Goal: Task Accomplishment & Management: Manage account settings

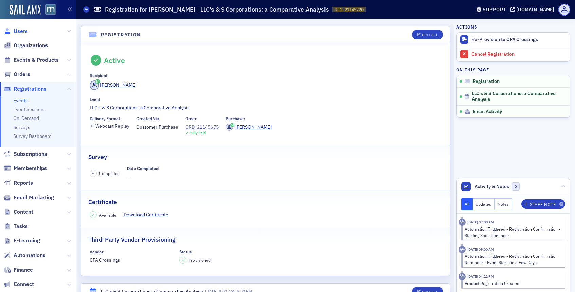
scroll to position [128, 0]
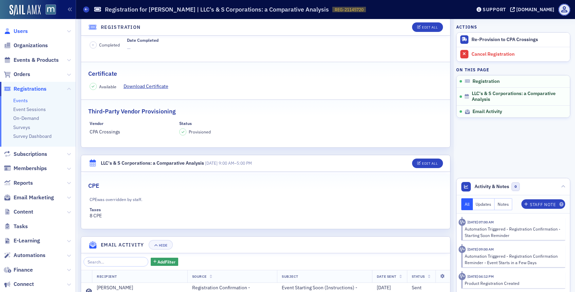
click at [19, 29] on span "Users" at bounding box center [21, 30] width 14 height 7
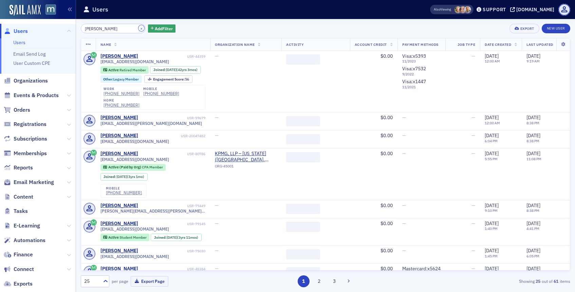
click at [138, 29] on button "×" at bounding box center [141, 28] width 6 height 6
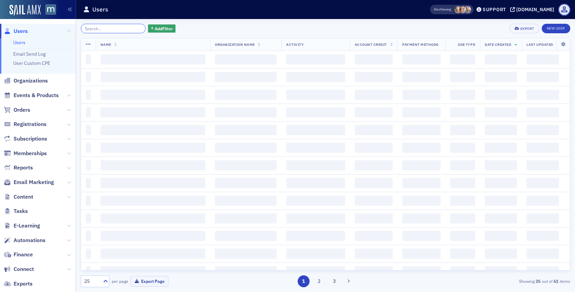
click at [126, 29] on input "search" at bounding box center [113, 28] width 65 height 9
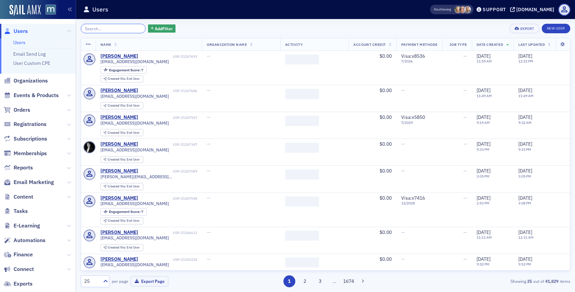
paste input "JAMIE ECHEFU"
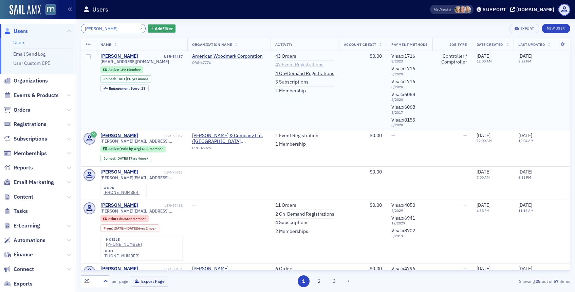
type input "JAMIE ECHEFU"
click at [284, 64] on link "47 Event Registrations" at bounding box center [299, 65] width 48 height 6
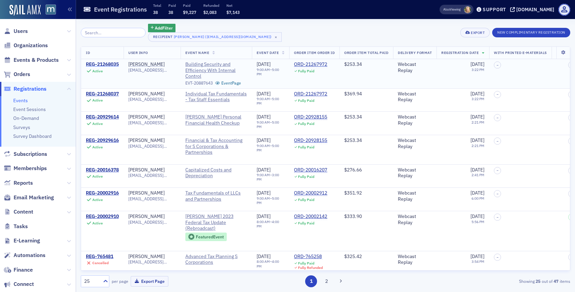
click at [100, 66] on div "REG-21268035" at bounding box center [102, 64] width 33 height 6
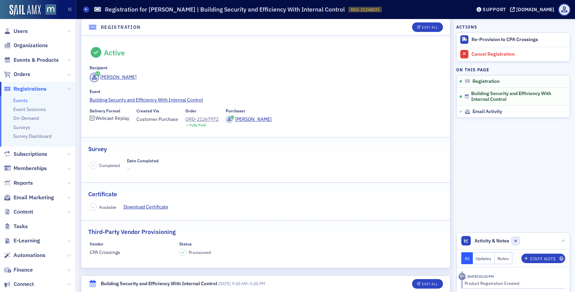
scroll to position [7, 0]
click at [209, 121] on div "ORD-21267972" at bounding box center [201, 119] width 33 height 7
click at [19, 33] on span "Users" at bounding box center [21, 30] width 14 height 7
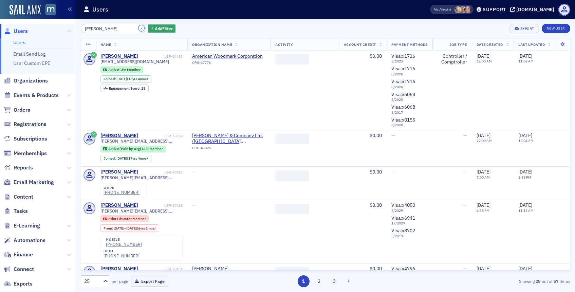
click at [138, 28] on button "×" at bounding box center [141, 28] width 6 height 6
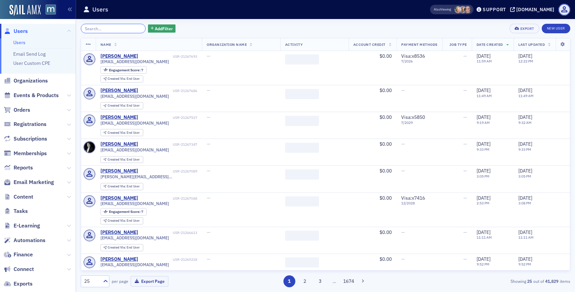
click at [132, 28] on input "search" at bounding box center [113, 28] width 65 height 9
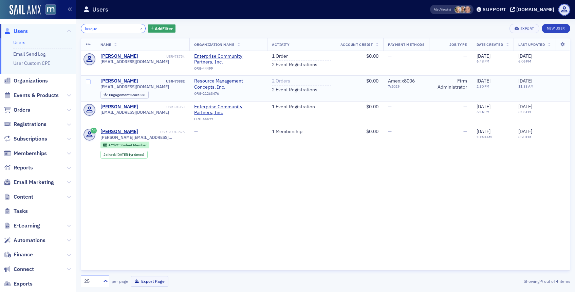
type input "lasque"
click at [275, 83] on link "2 Orders" at bounding box center [281, 81] width 18 height 6
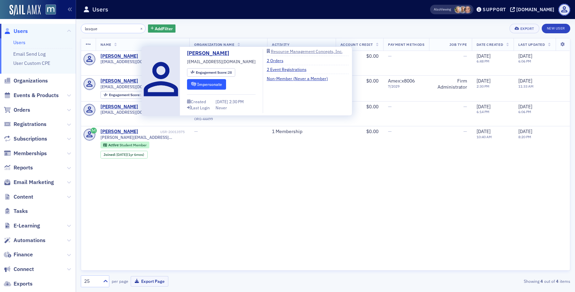
click at [193, 85] on icon "submit" at bounding box center [193, 84] width 5 height 4
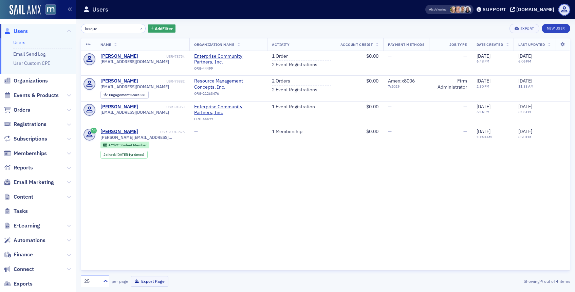
click at [138, 30] on div "×" at bounding box center [141, 28] width 7 height 8
click at [138, 29] on button "×" at bounding box center [141, 28] width 6 height 6
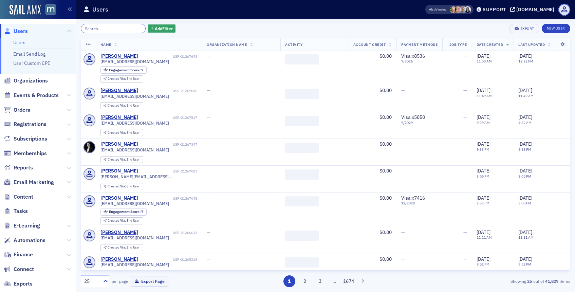
click at [128, 29] on input "search" at bounding box center [113, 28] width 65 height 9
paste input "Andrea Imhoff"
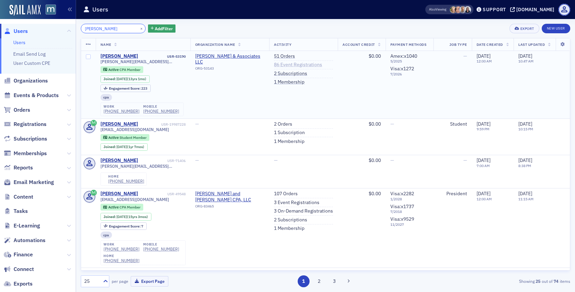
type input "Andrea Imhoff"
click at [295, 62] on link "86 Event Registrations" at bounding box center [298, 65] width 48 height 6
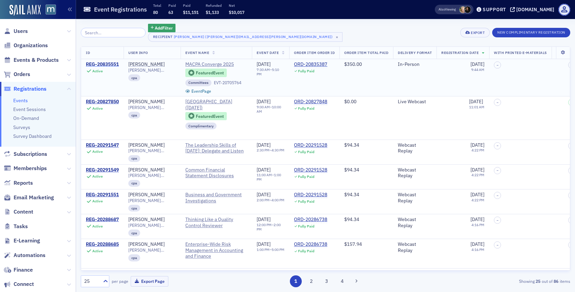
click at [107, 64] on div "REG-20835551" at bounding box center [102, 64] width 33 height 6
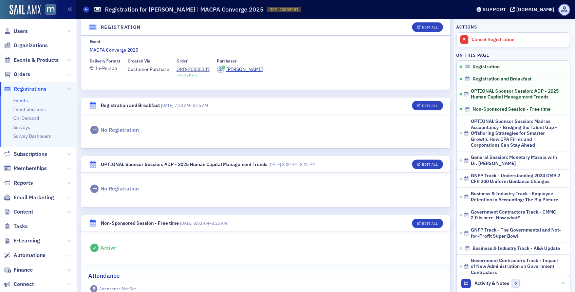
scroll to position [29, 0]
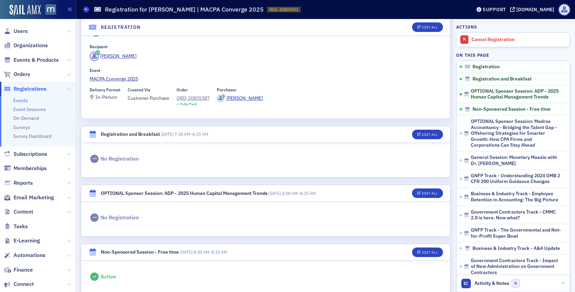
click at [416, 22] on header "Registration Edit All" at bounding box center [265, 27] width 369 height 17
click at [417, 23] on button "Edit All" at bounding box center [427, 26] width 31 height 9
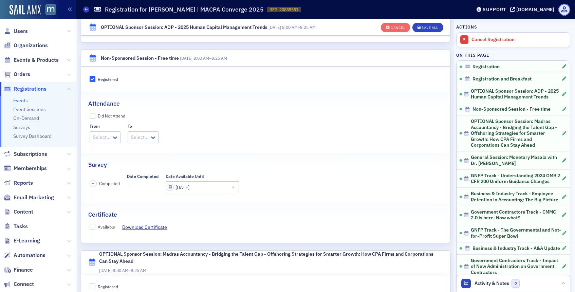
scroll to position [225, 0]
click at [93, 226] on input "Available" at bounding box center [93, 225] width 6 height 6
checkbox input "true"
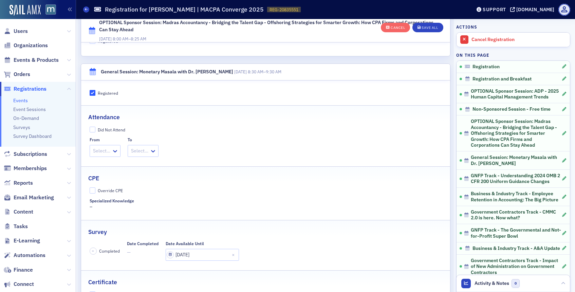
scroll to position [484, 0]
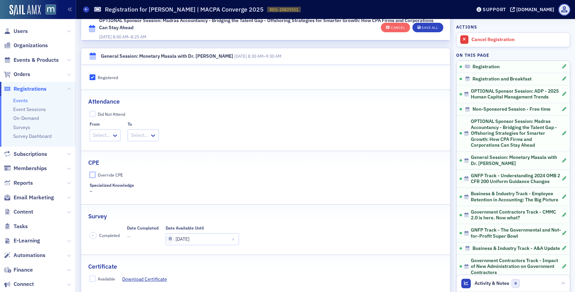
click at [92, 174] on input "Override CPE" at bounding box center [93, 175] width 6 height 6
checkbox input "true"
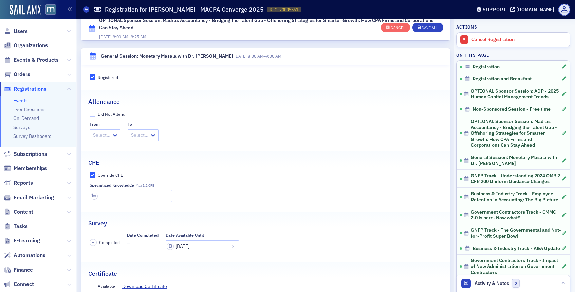
click at [104, 192] on input "text" at bounding box center [131, 196] width 83 height 12
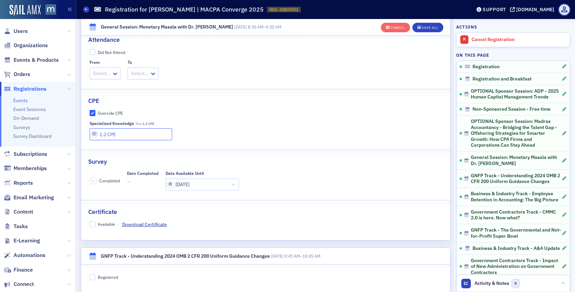
scroll to position [556, 0]
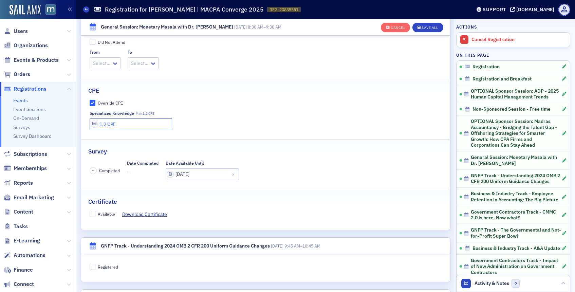
type input "1.2 CPE"
click at [92, 213] on input "Available" at bounding box center [93, 214] width 6 height 6
checkbox input "true"
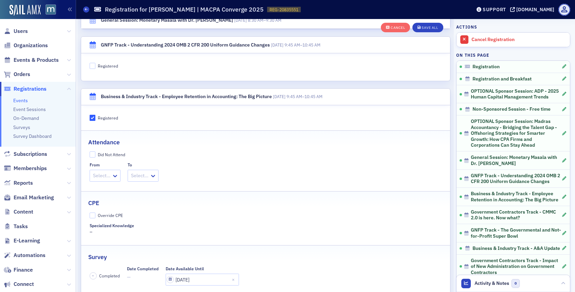
scroll to position [761, 0]
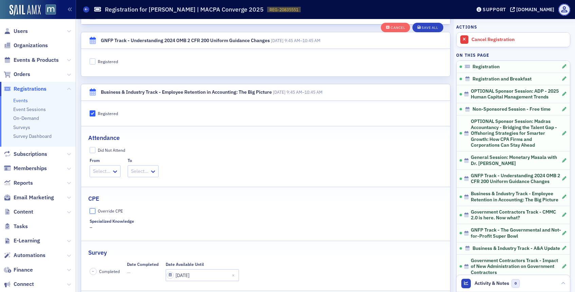
click at [91, 209] on input "Override CPE" at bounding box center [93, 211] width 6 height 6
checkbox input "true"
click at [104, 227] on input "text" at bounding box center [131, 232] width 83 height 12
type input "1 CPE"
click at [170, 218] on div "Override CPE Specialized Knowledge Max 1 CPE 1 CPE" at bounding box center [265, 223] width 369 height 30
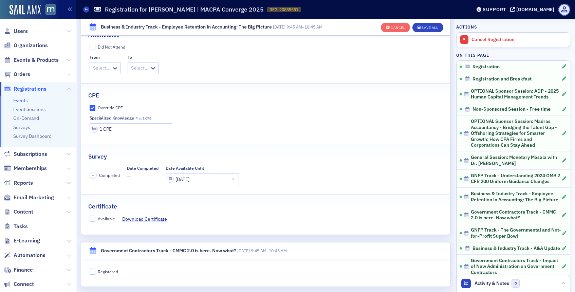
scroll to position [869, 0]
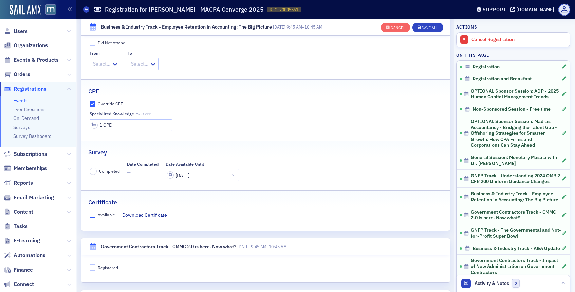
click at [93, 213] on input "Available" at bounding box center [93, 214] width 6 height 6
checkbox input "true"
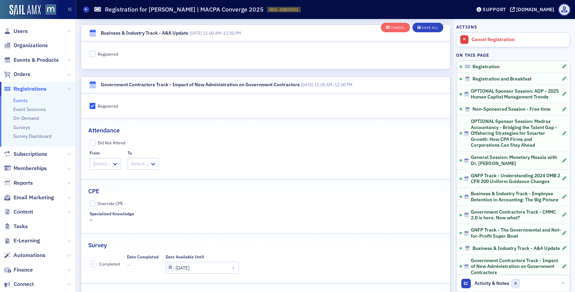
scroll to position [1202, 0]
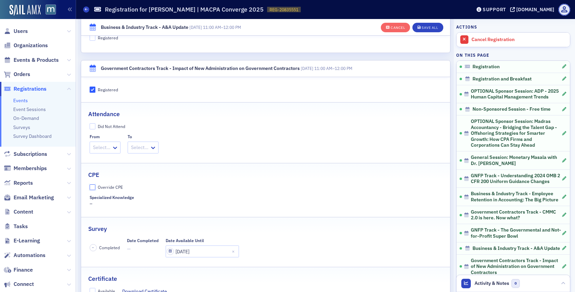
click at [92, 187] on input "Override CPE" at bounding box center [93, 187] width 6 height 6
checkbox input "true"
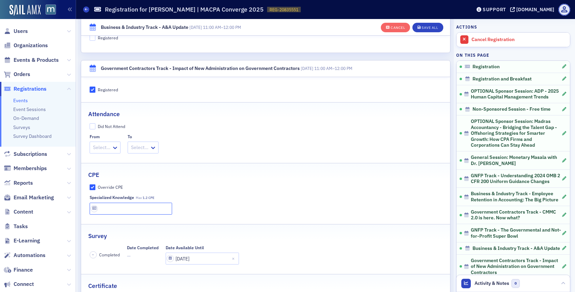
click at [107, 212] on input "text" at bounding box center [131, 209] width 83 height 12
click at [169, 210] on input "1.2 CPE" at bounding box center [131, 209] width 83 height 12
type input "1.2 CPE"
click at [193, 178] on div "CPE" at bounding box center [265, 171] width 355 height 16
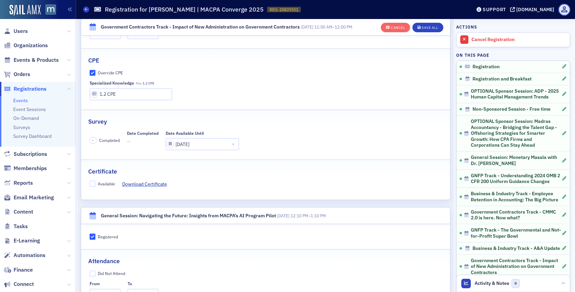
scroll to position [1339, 0]
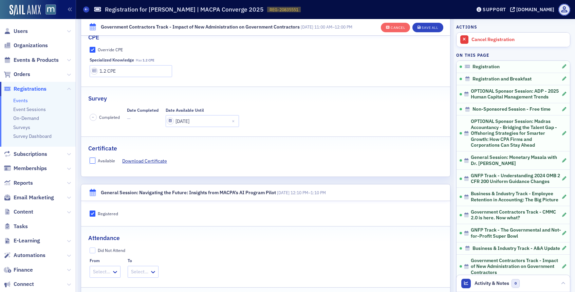
click at [93, 160] on input "Available" at bounding box center [93, 160] width 6 height 6
checkbox input "true"
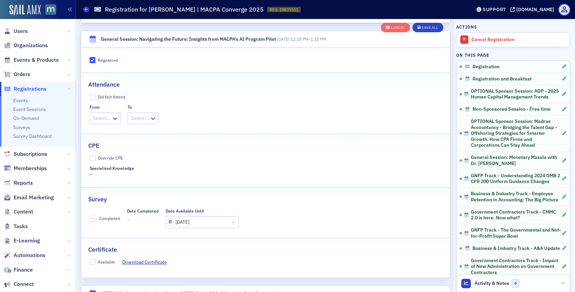
scroll to position [1493, 0]
click at [94, 156] on input "Override CPE" at bounding box center [93, 157] width 6 height 6
checkbox input "true"
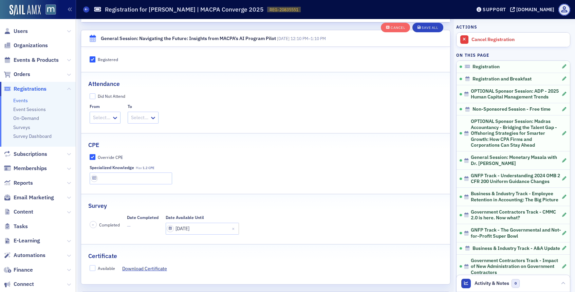
click at [121, 185] on fieldset "CPE Override CPE Specialized Knowledge Max 1.2 CPE" at bounding box center [265, 161] width 369 height 56
click at [119, 181] on input "text" at bounding box center [131, 178] width 83 height 12
type input "1.2 CPE"
click at [203, 180] on div "Specialized Knowledge Max 1.2 CPE 1.2 CPE" at bounding box center [266, 174] width 352 height 19
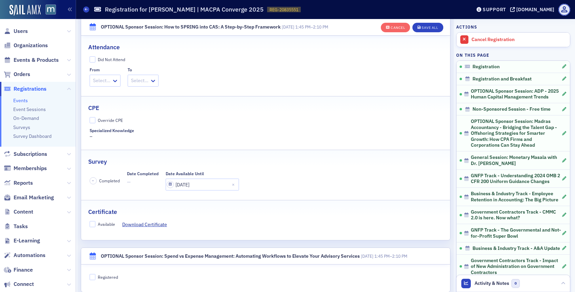
scroll to position [1802, 0]
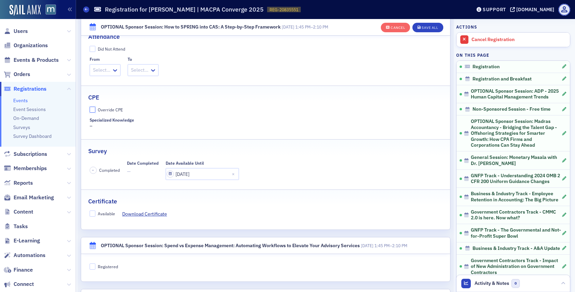
click at [91, 109] on input "Override CPE" at bounding box center [93, 110] width 6 height 6
checkbox input "true"
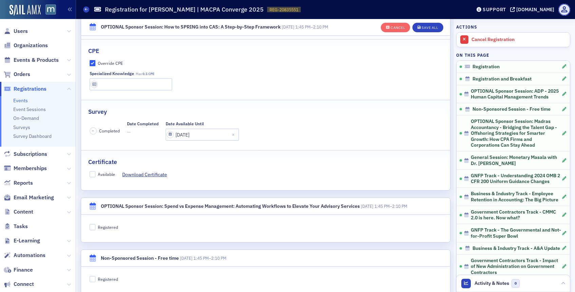
scroll to position [1832, 0]
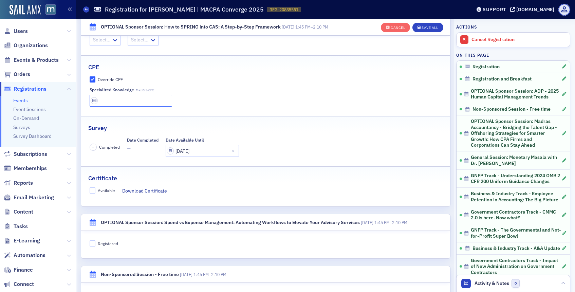
click at [125, 101] on input "text" at bounding box center [131, 101] width 83 height 12
type input "0.5 CPE"
click at [234, 103] on div "Specialized Knowledge Max 0.5 CPE 0.5 CPE" at bounding box center [266, 96] width 352 height 19
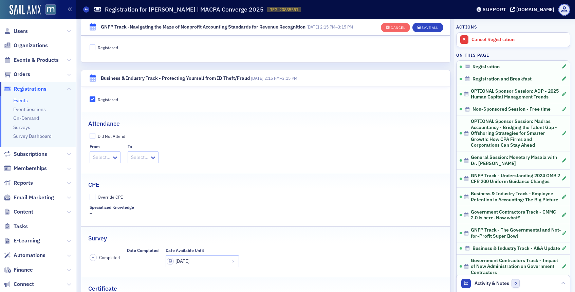
scroll to position [2195, 0]
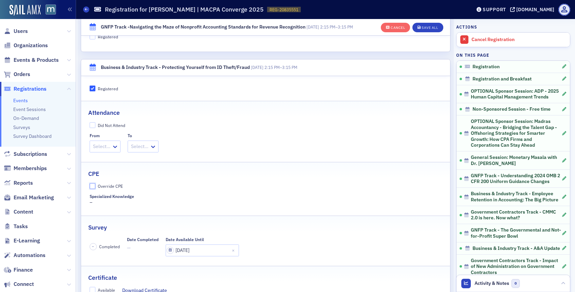
click at [95, 184] on input "Override CPE" at bounding box center [93, 186] width 6 height 6
checkbox input "true"
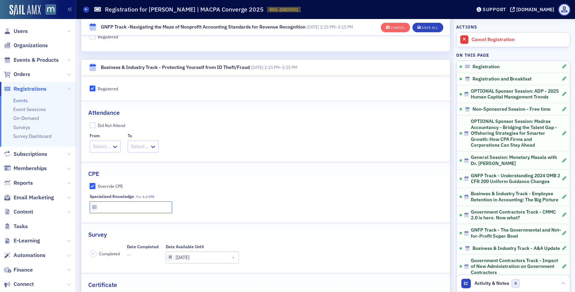
click at [116, 203] on input "text" at bounding box center [131, 207] width 83 height 12
type input "1.2 CPE"
click at [194, 197] on div "Specialized Knowledge Max 1.2 CPE 1.2 CPE" at bounding box center [266, 203] width 352 height 19
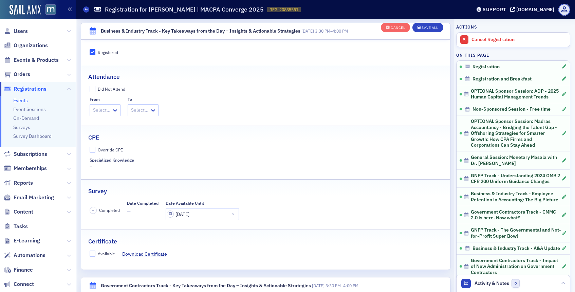
scroll to position [2596, 0]
click at [94, 152] on input "Override CPE" at bounding box center [93, 149] width 6 height 6
checkbox input "true"
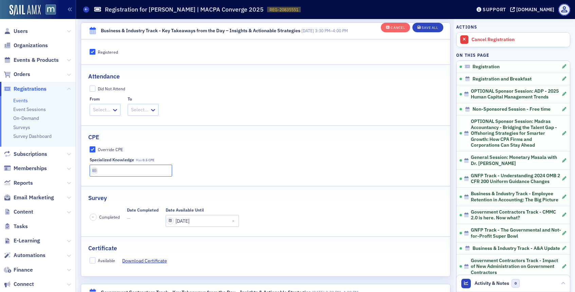
click at [121, 169] on input "text" at bounding box center [131, 171] width 83 height 12
type input "0.5 CPE"
click at [261, 164] on div "Specialized Knowledge Max 0.5 CPE 0.5 CPE" at bounding box center [266, 166] width 352 height 19
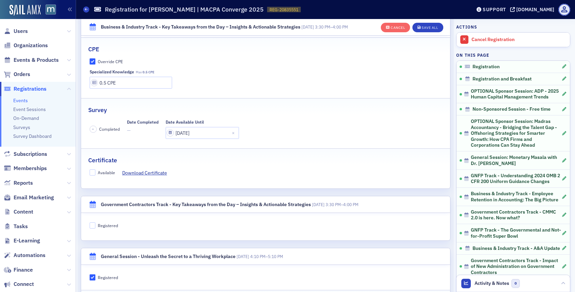
scroll to position [2686, 0]
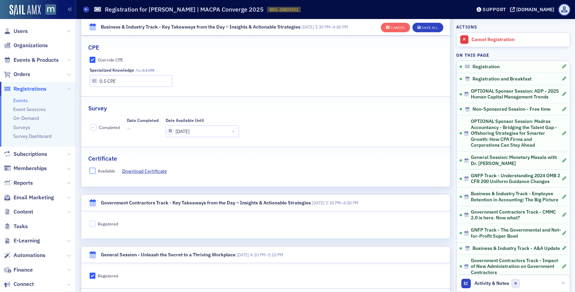
click at [94, 171] on input "Available" at bounding box center [93, 171] width 6 height 6
checkbox input "true"
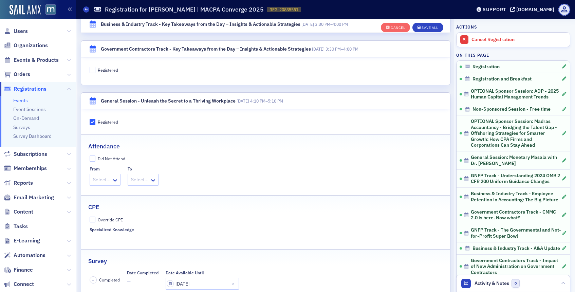
scroll to position [2845, 0]
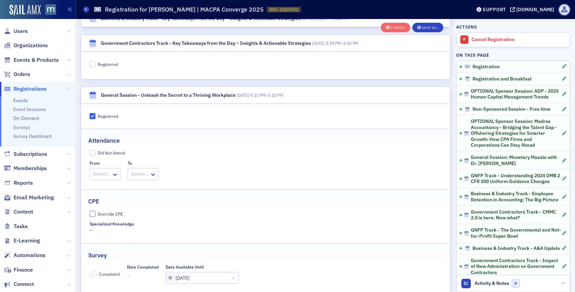
click at [91, 214] on input "Override CPE" at bounding box center [93, 214] width 6 height 6
checkbox input "true"
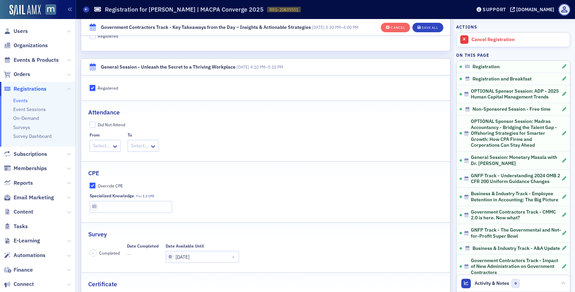
scroll to position [2888, 0]
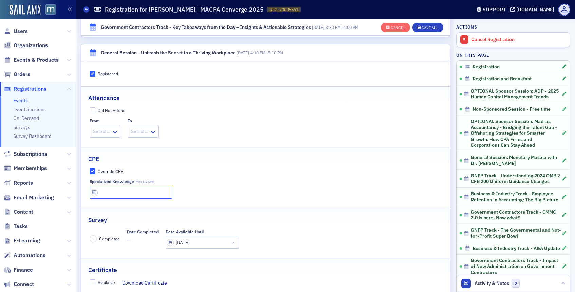
click at [132, 192] on input "text" at bounding box center [131, 193] width 83 height 12
type input "1.2 CPE"
click at [218, 168] on label "Override CPE" at bounding box center [266, 171] width 352 height 6
click at [96, 168] on input "Override CPE" at bounding box center [93, 171] width 6 height 6
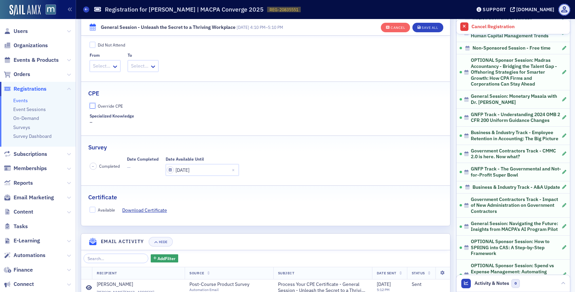
scroll to position [2923, 0]
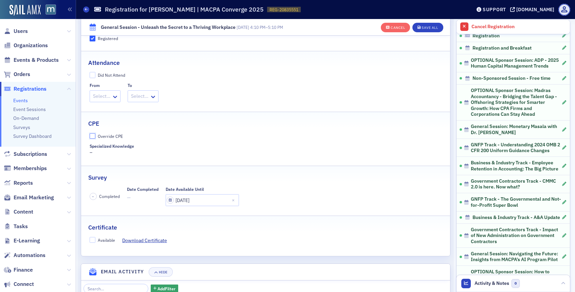
click at [91, 137] on input "Override CPE" at bounding box center [93, 136] width 6 height 6
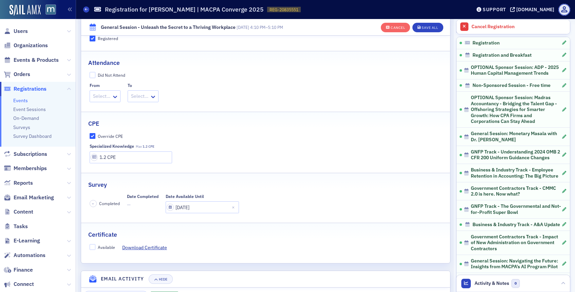
click at [250, 135] on label "Override CPE" at bounding box center [266, 136] width 352 height 6
click at [96, 135] on input "Override CPE" at bounding box center [93, 136] width 6 height 6
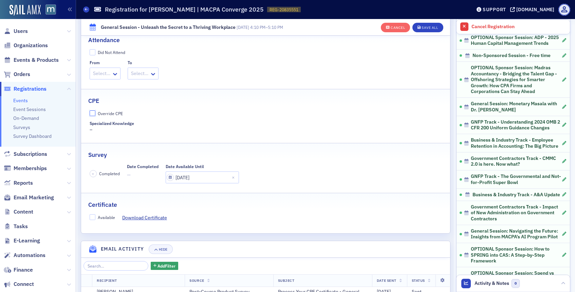
scroll to position [2945, 0]
click at [94, 113] on input "Override CPE" at bounding box center [93, 114] width 6 height 6
checkbox input "true"
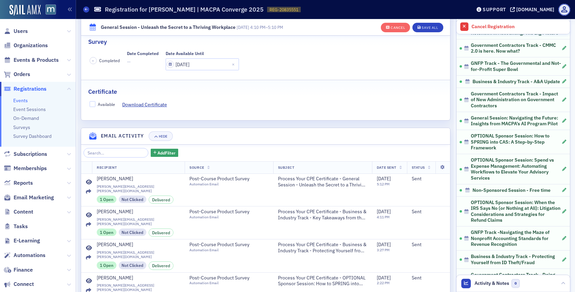
scroll to position [3067, 0]
click at [428, 31] on button "Save All" at bounding box center [427, 27] width 31 height 9
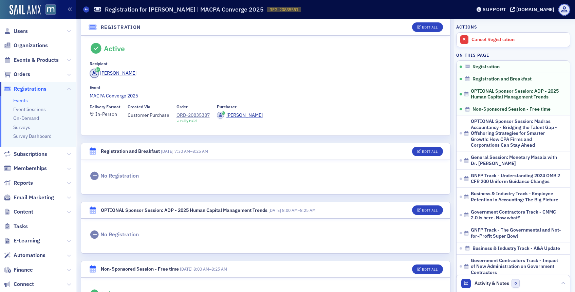
scroll to position [0, 0]
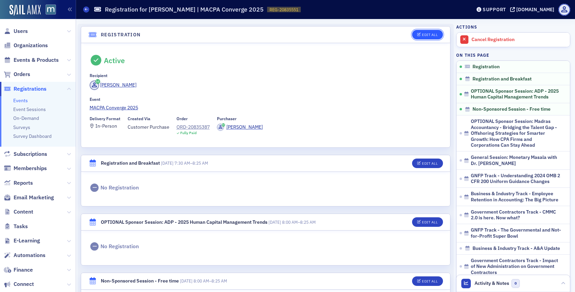
click at [438, 30] on button "Edit All" at bounding box center [427, 34] width 31 height 9
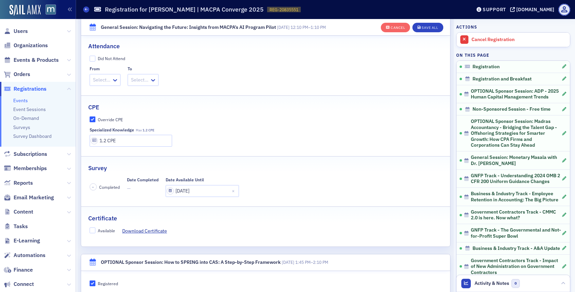
scroll to position [1535, 0]
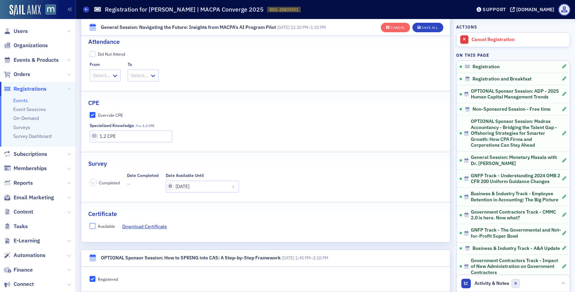
click at [92, 226] on input "Available" at bounding box center [93, 226] width 6 height 6
checkbox input "true"
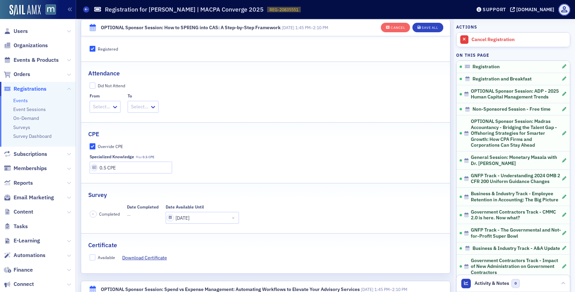
scroll to position [1766, 0]
click at [91, 255] on input "Available" at bounding box center [93, 256] width 6 height 6
checkbox input "true"
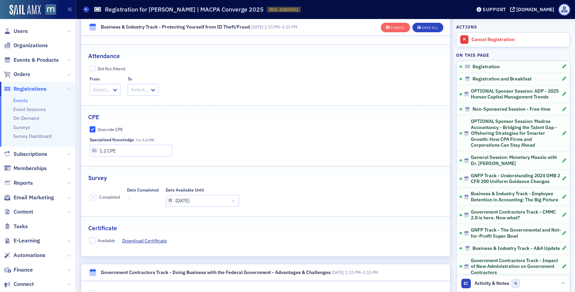
scroll to position [2258, 0]
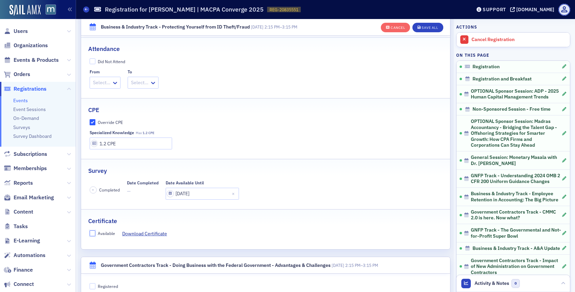
click at [93, 234] on input "Available" at bounding box center [93, 233] width 6 height 6
checkbox input "true"
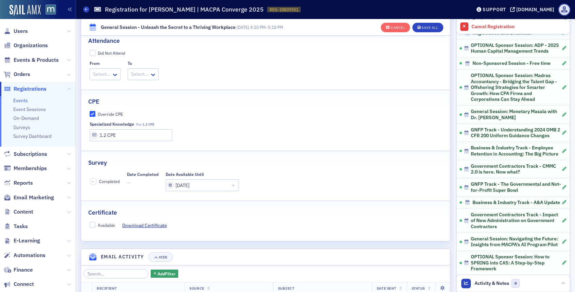
scroll to position [2956, 0]
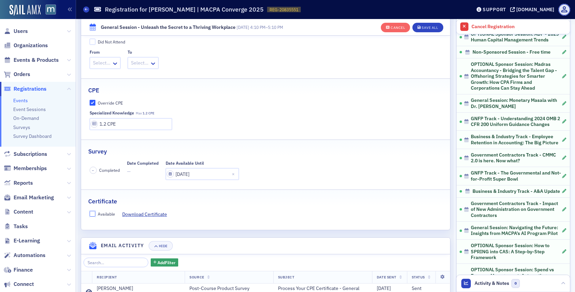
click at [92, 213] on input "Available" at bounding box center [93, 214] width 6 height 6
checkbox input "true"
click at [438, 26] on div "Save All" at bounding box center [429, 28] width 16 height 4
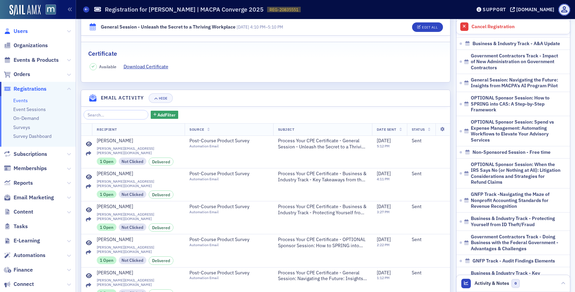
click at [22, 32] on span "Users" at bounding box center [21, 30] width 14 height 7
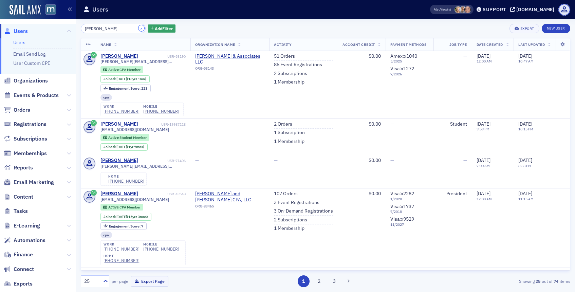
click at [138, 29] on button "×" at bounding box center [141, 28] width 6 height 6
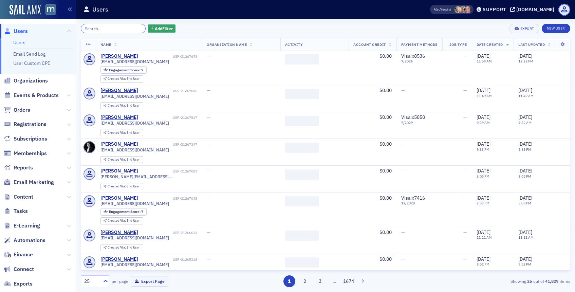
click at [114, 29] on input "search" at bounding box center [113, 28] width 65 height 9
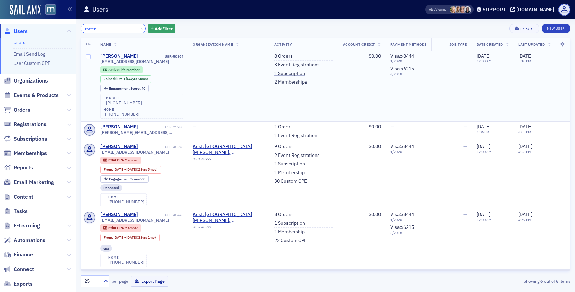
type input "rotten"
click at [113, 60] on span "mrottenbergcpa@gmail.com" at bounding box center [134, 61] width 69 height 5
click at [113, 55] on div "Michael Rottenberg" at bounding box center [119, 56] width 38 height 6
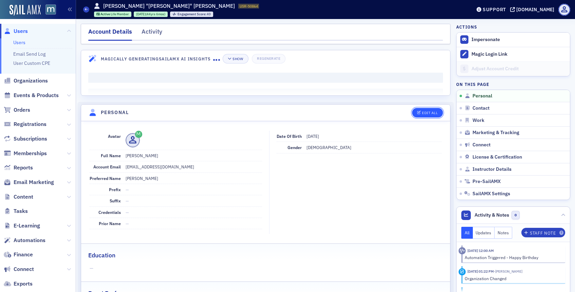
click at [417, 113] on icon "button" at bounding box center [419, 113] width 4 height 4
select select "US"
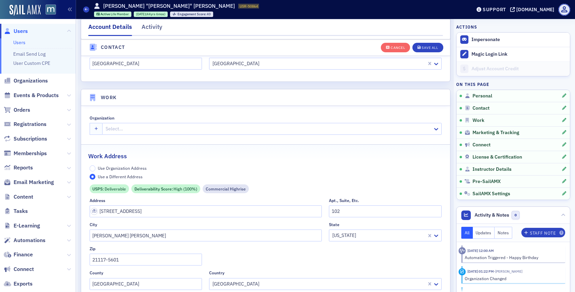
scroll to position [521, 0]
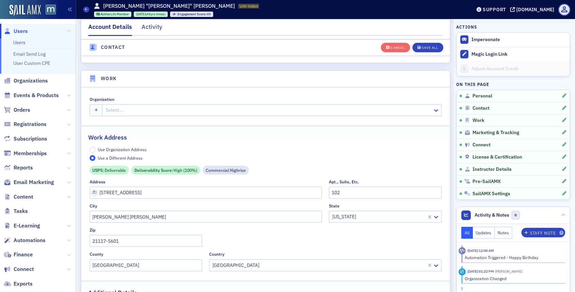
click at [224, 112] on div at bounding box center [268, 110] width 327 height 8
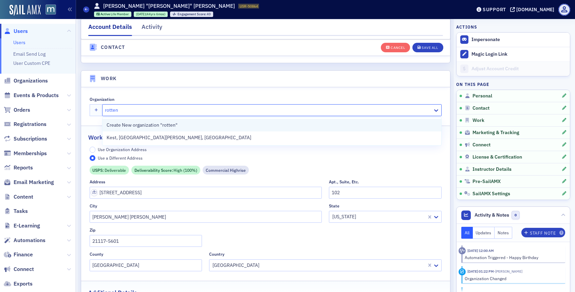
click at [175, 122] on span "Create New organization "rotten"" at bounding box center [142, 124] width 71 height 7
type input "rotten"
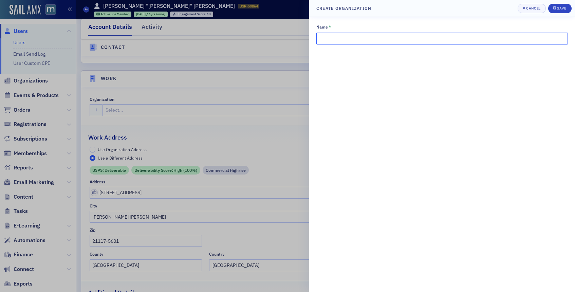
click at [388, 40] on input "Name *" at bounding box center [441, 39] width 251 height 12
click at [371, 39] on input "Michael L. Rottenberg" at bounding box center [441, 39] width 251 height 12
type input "Michael L. Rottenberg LLC"
click at [564, 8] on div "Save" at bounding box center [561, 8] width 9 height 4
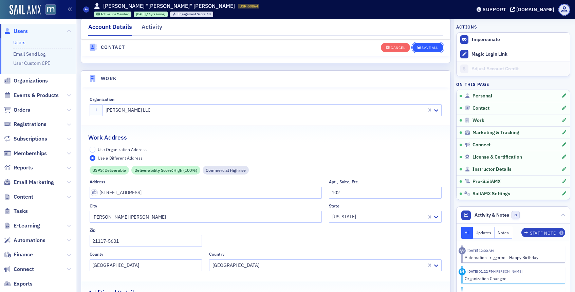
click at [419, 49] on button "Save All" at bounding box center [427, 46] width 31 height 9
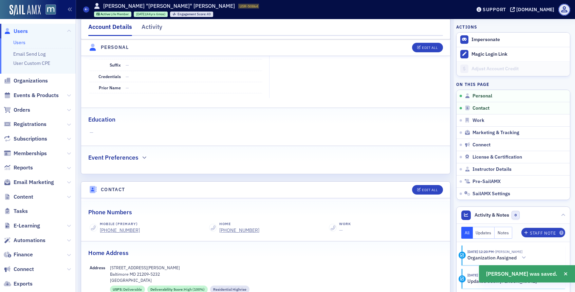
scroll to position [52, 0]
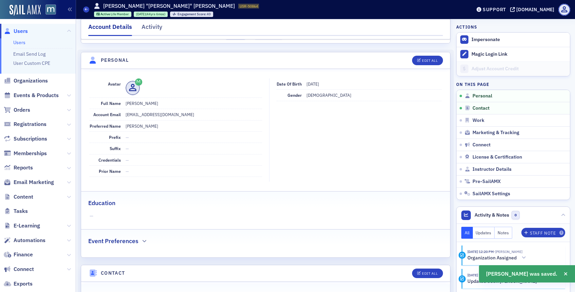
click at [28, 30] on span "Users" at bounding box center [38, 31] width 76 height 15
click at [21, 31] on span "Users" at bounding box center [21, 30] width 14 height 7
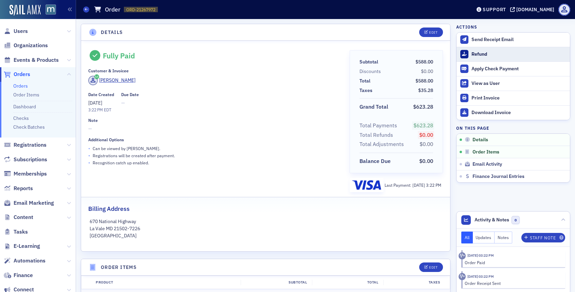
click at [479, 53] on div "Refund" at bounding box center [518, 54] width 95 height 6
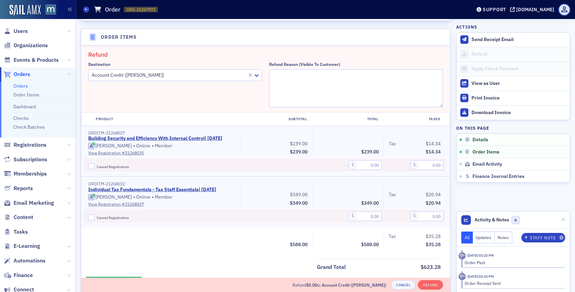
scroll to position [236, 0]
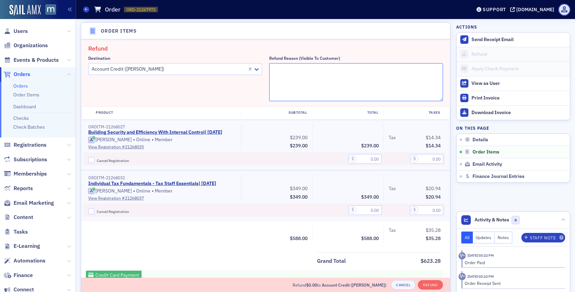
click at [274, 70] on textarea "Refund Reason (Visible to Customer)" at bounding box center [356, 82] width 174 height 38
click at [312, 86] on textarea "Refund Reason (Visible to Customer)" at bounding box center [356, 82] width 174 height 38
paste textarea "Hello, I would like to switch CPE courses. I am scheduled for one tomorrow (8/1…"
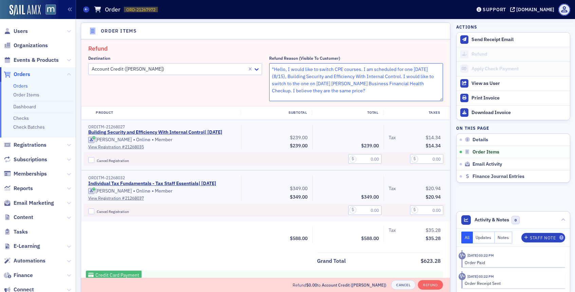
scroll to position [0, 0]
type textarea ""Hello, I would like to switch CPE courses. I am scheduled for one tomorrow (8/…"
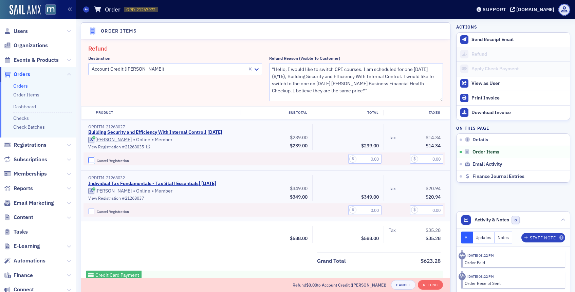
click at [91, 160] on input "Cancel Registration" at bounding box center [91, 160] width 6 height 6
checkbox input "true"
click at [365, 161] on input "text" at bounding box center [364, 158] width 33 height 9
type input "239.00"
type input "14.34"
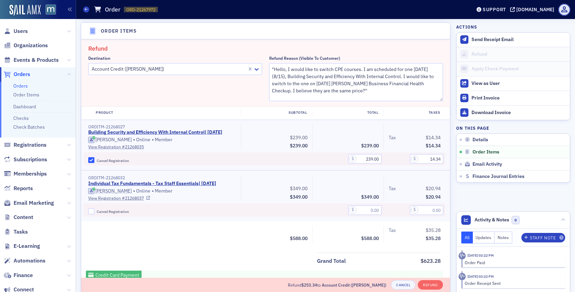
click at [396, 173] on div "ORDITM-21268032 Individual Tax Fundamentals - Tax Staff Essentials | 8/20/2025 …" at bounding box center [265, 195] width 369 height 51
click at [434, 288] on button "Refund" at bounding box center [430, 284] width 25 height 9
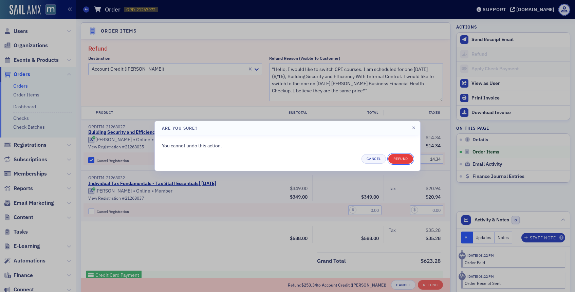
click at [407, 157] on button "Refund" at bounding box center [400, 158] width 25 height 9
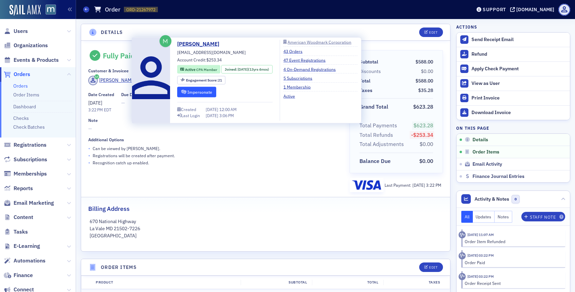
click at [188, 90] on button "Impersonate" at bounding box center [196, 92] width 39 height 11
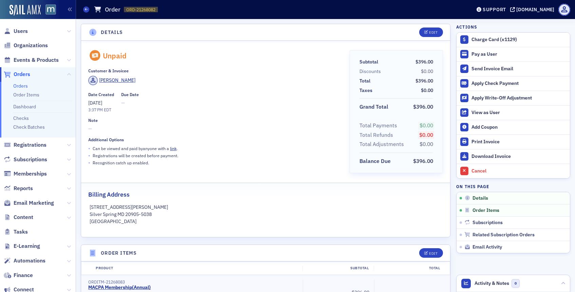
scroll to position [1, 0]
